Goal: Information Seeking & Learning: Learn about a topic

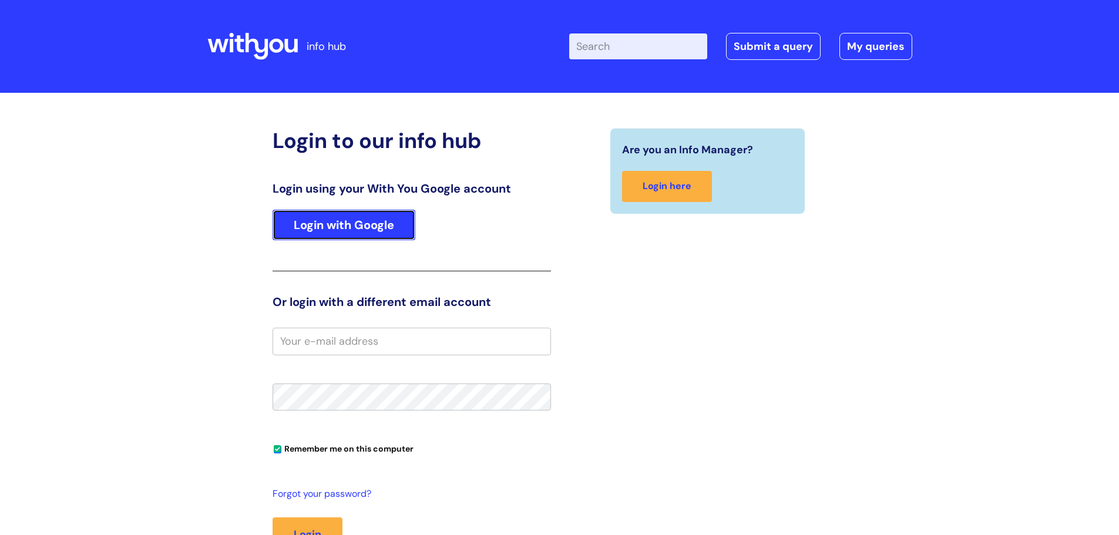
click at [342, 218] on link "Login with Google" at bounding box center [344, 225] width 143 height 31
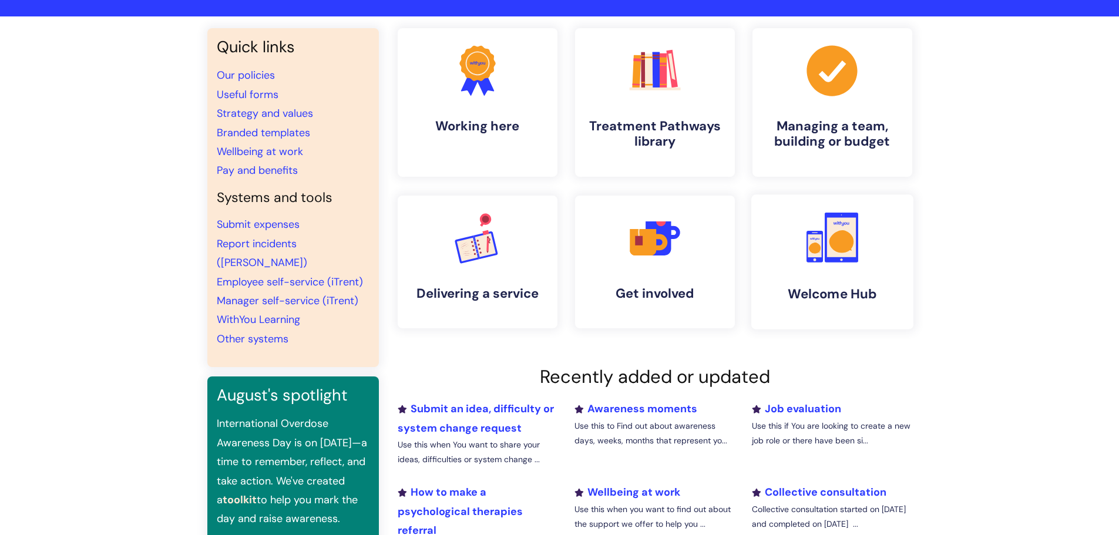
scroll to position [118, 0]
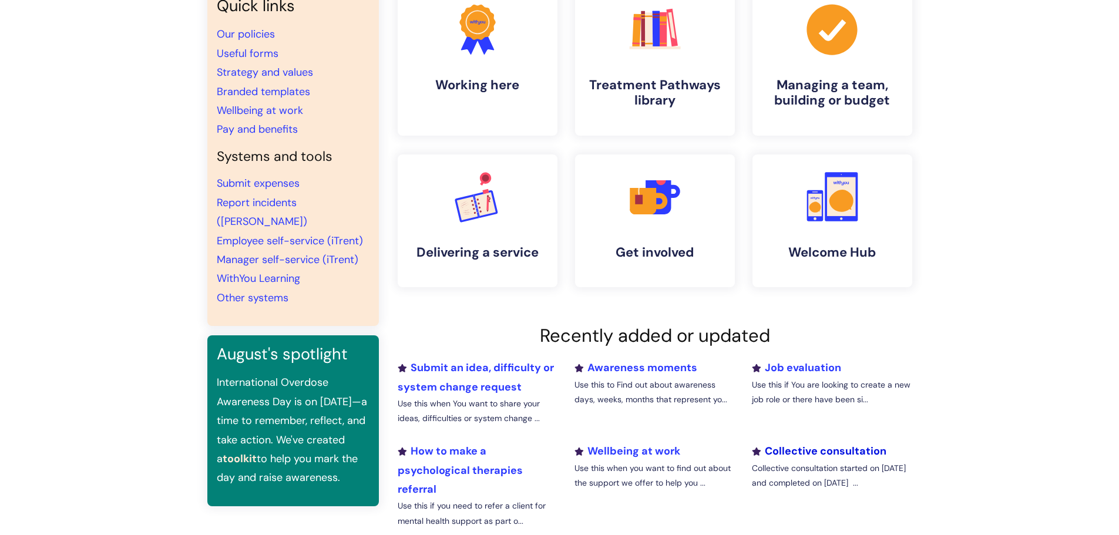
click at [832, 448] on link "Collective consultation" at bounding box center [819, 451] width 135 height 14
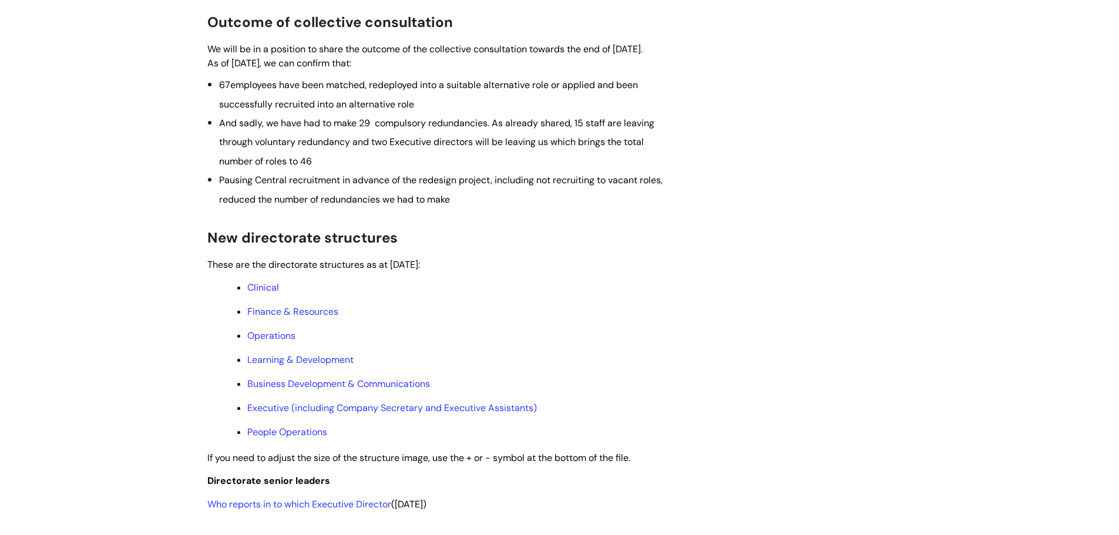
scroll to position [411, 0]
click at [276, 341] on link "Operations" at bounding box center [271, 334] width 48 height 12
